Goal: Information Seeking & Learning: Learn about a topic

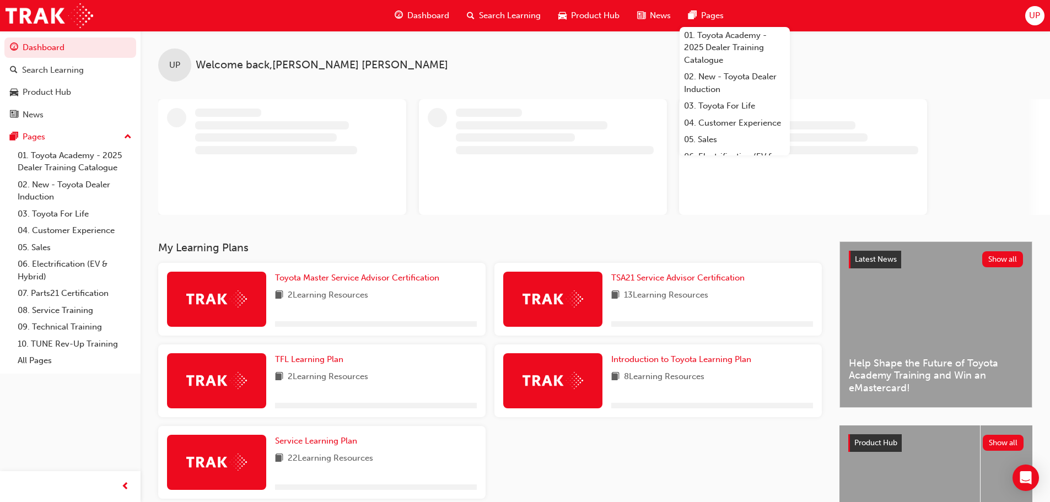
click at [1031, 23] on div "UP" at bounding box center [1034, 15] width 19 height 19
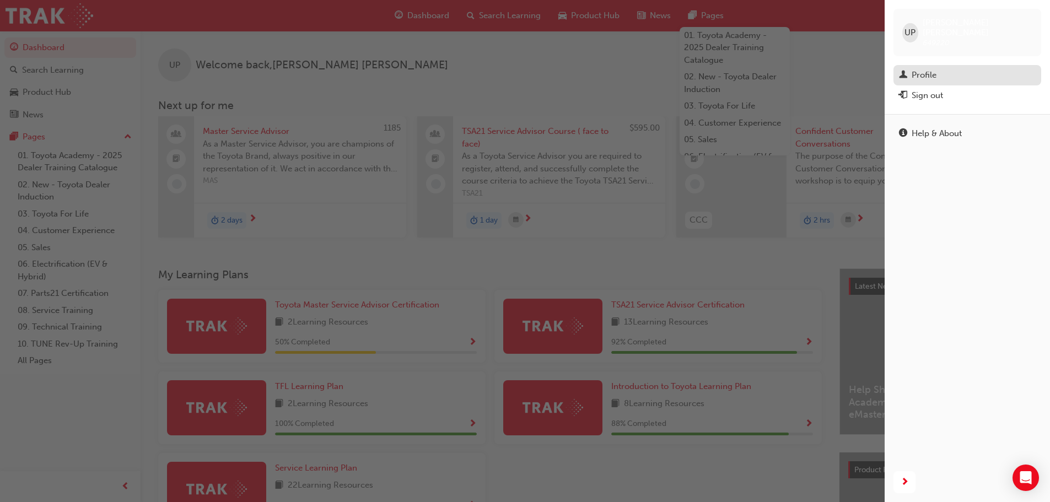
click at [970, 68] on div "Profile" at bounding box center [967, 75] width 137 height 14
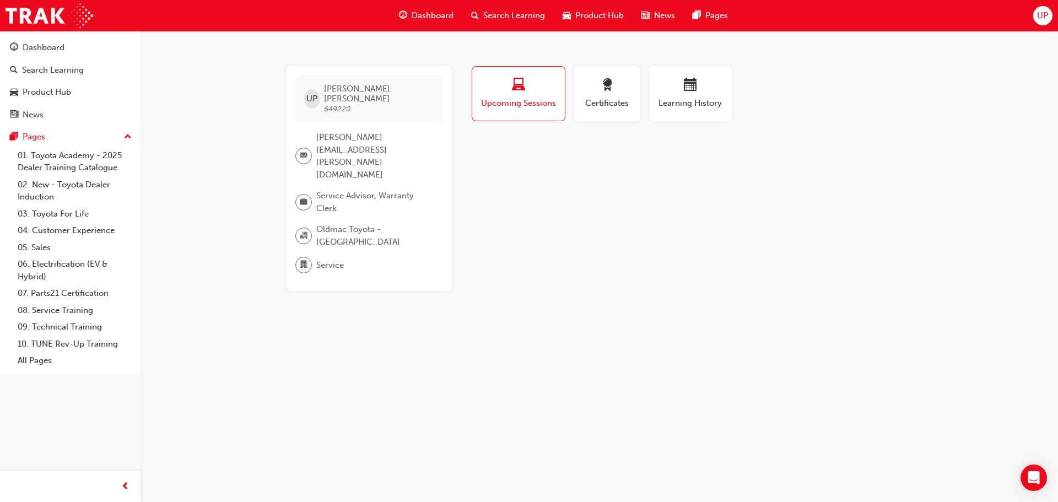
drag, startPoint x: 642, startPoint y: 205, endPoint x: 427, endPoint y: 210, distance: 215.0
click at [631, 210] on div "Profile Upcoming Sessions Certificates Learning History UP [PERSON_NAME] 649220…" at bounding box center [691, 178] width 443 height 225
click at [68, 62] on link "Search Learning" at bounding box center [70, 70] width 132 height 20
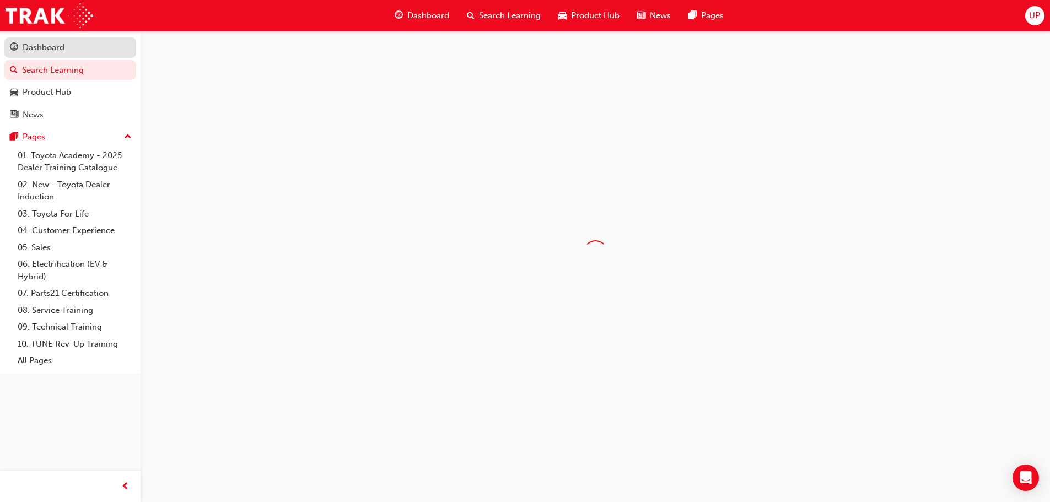
click at [69, 54] on div "Dashboard" at bounding box center [70, 48] width 121 height 14
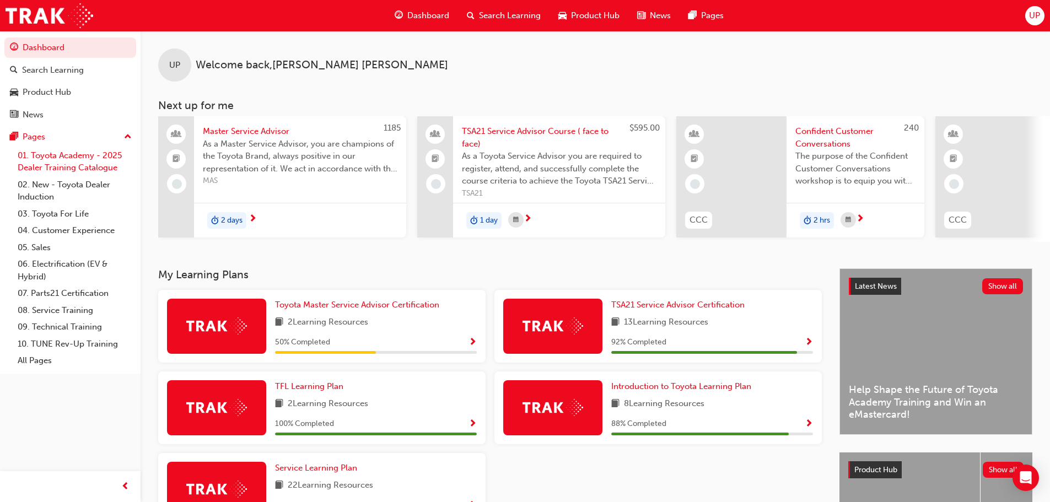
click at [69, 157] on link "01. Toyota Academy - 2025 Dealer Training Catalogue" at bounding box center [74, 161] width 123 height 29
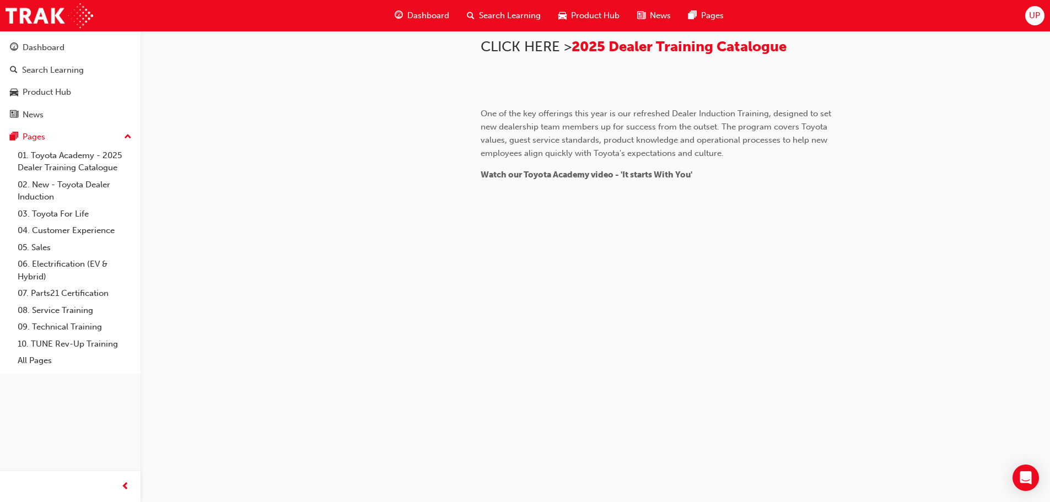
scroll to position [301, 0]
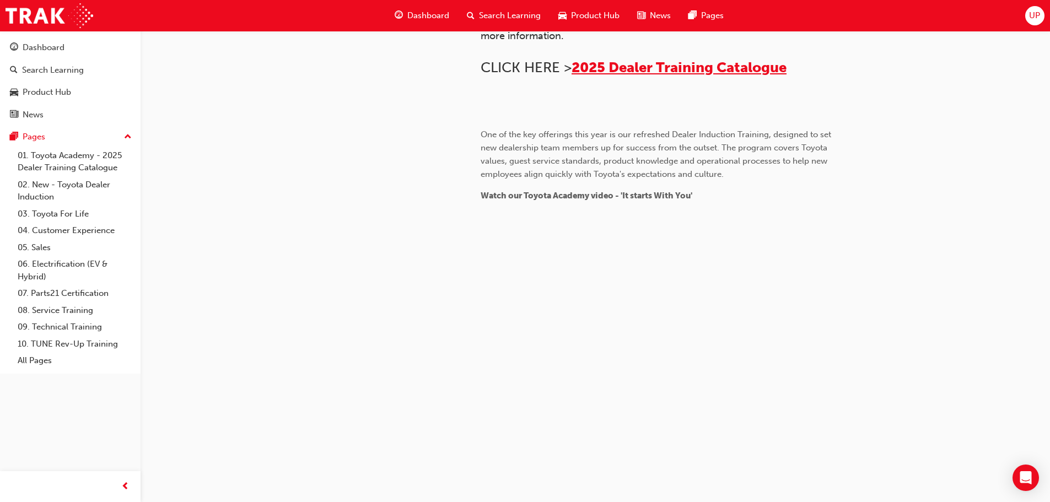
click at [654, 76] on span "2025 Dealer Training Catalogue" at bounding box center [678, 67] width 215 height 17
